Goal: Task Accomplishment & Management: Manage account settings

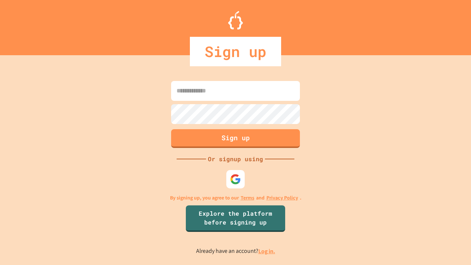
click at [267, 251] on link "Log in." at bounding box center [266, 251] width 17 height 8
